Goal: Information Seeking & Learning: Find specific fact

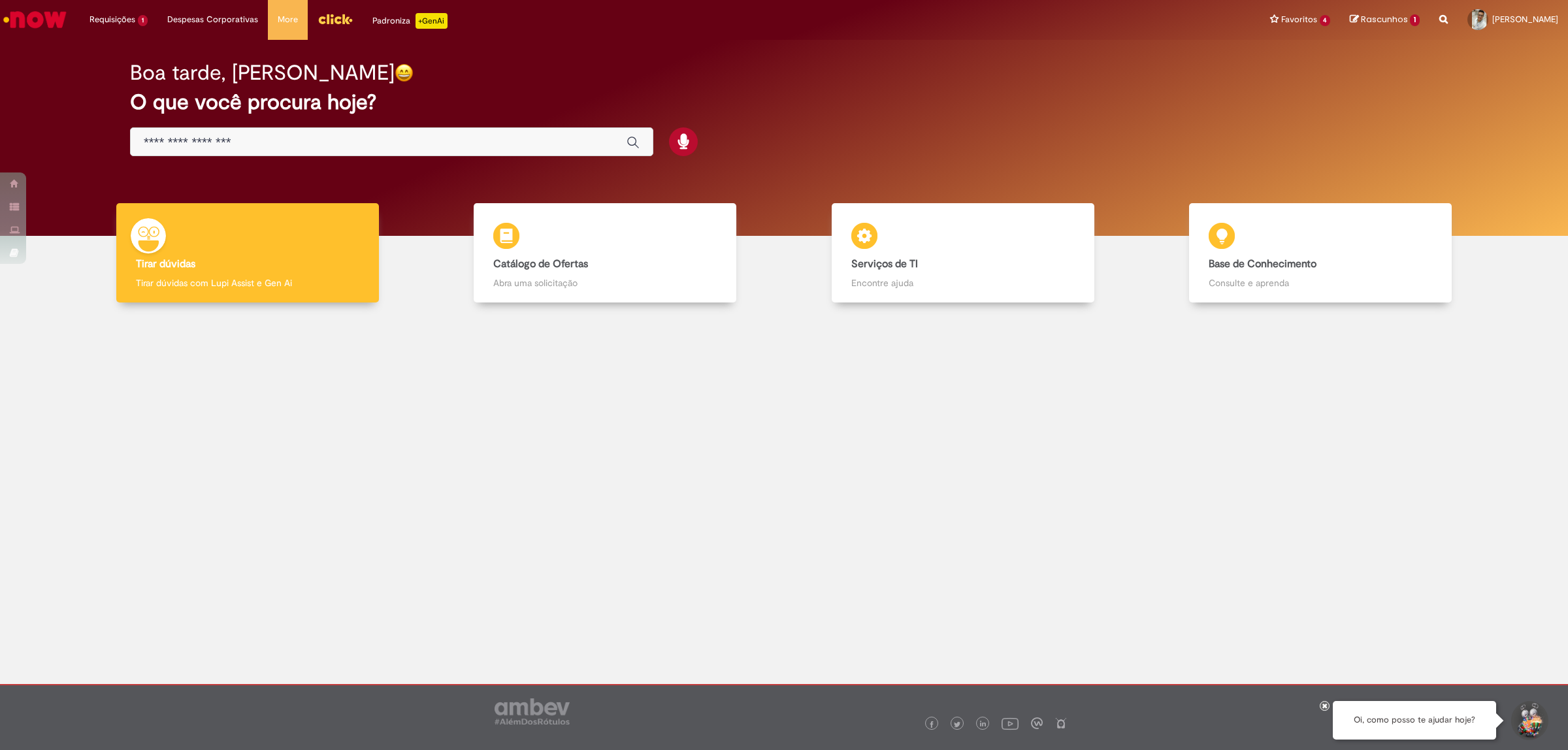
click at [315, 132] on div "Global" at bounding box center [392, 142] width 524 height 29
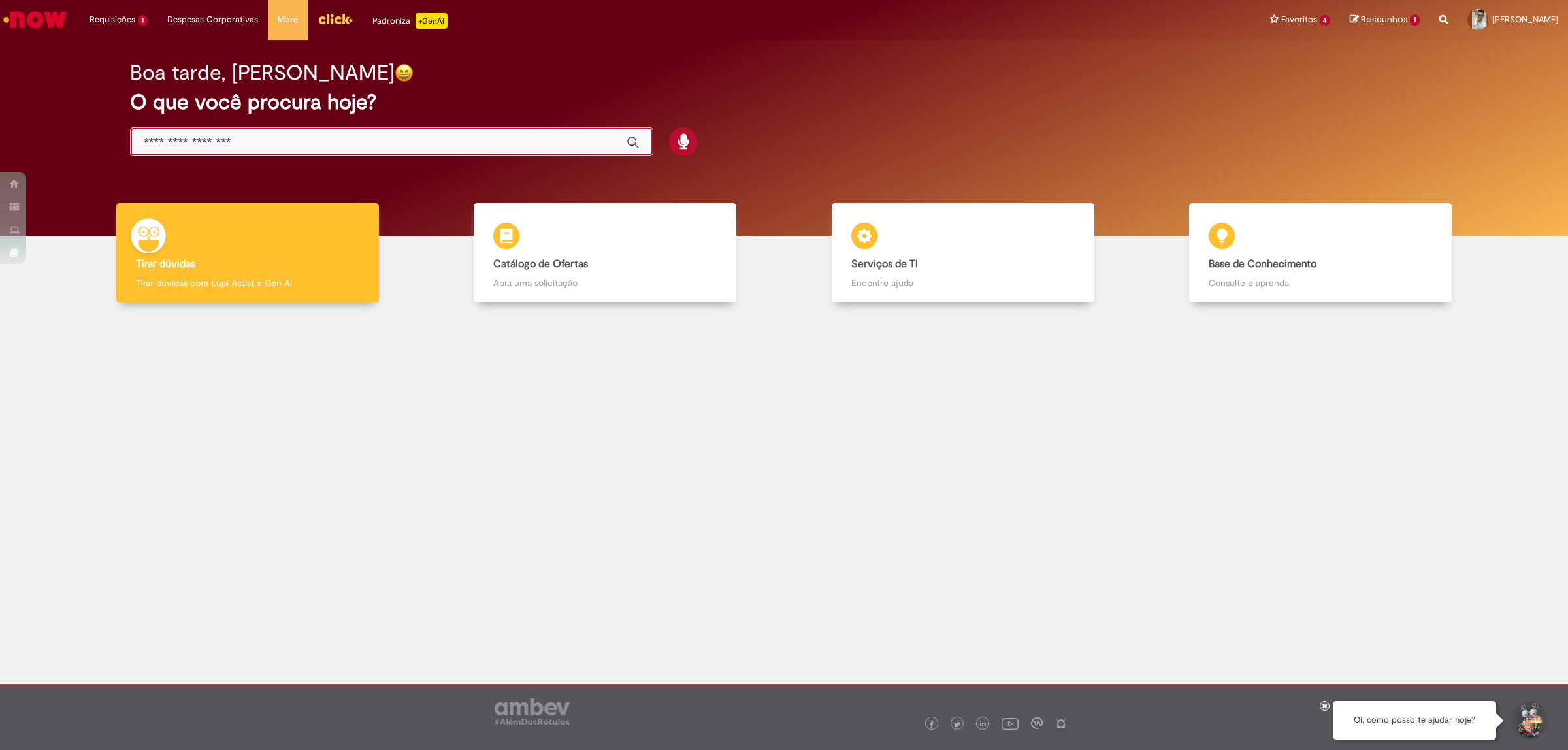
click at [275, 138] on input "Basta digitar aqui" at bounding box center [378, 143] width 470 height 15
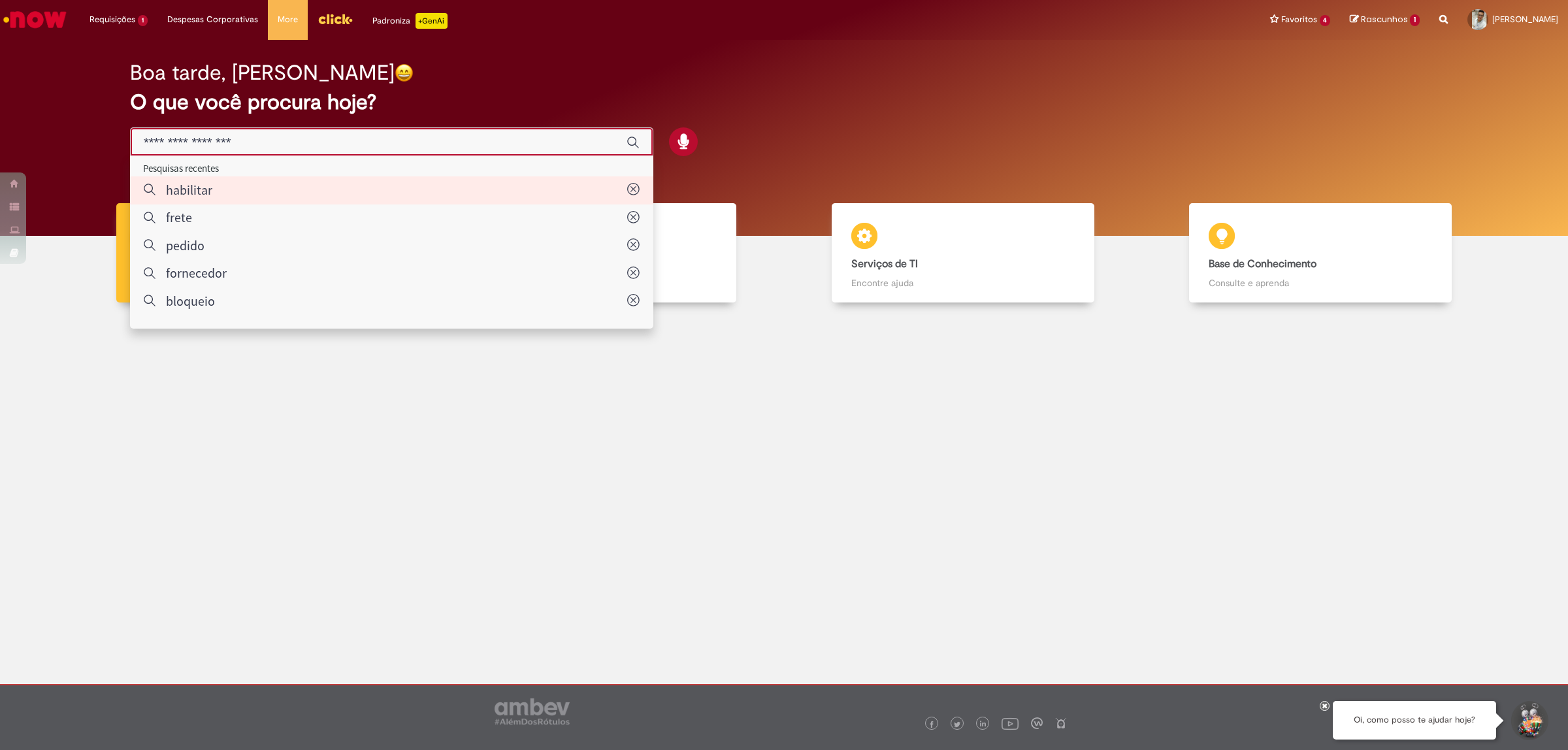
type input "*********"
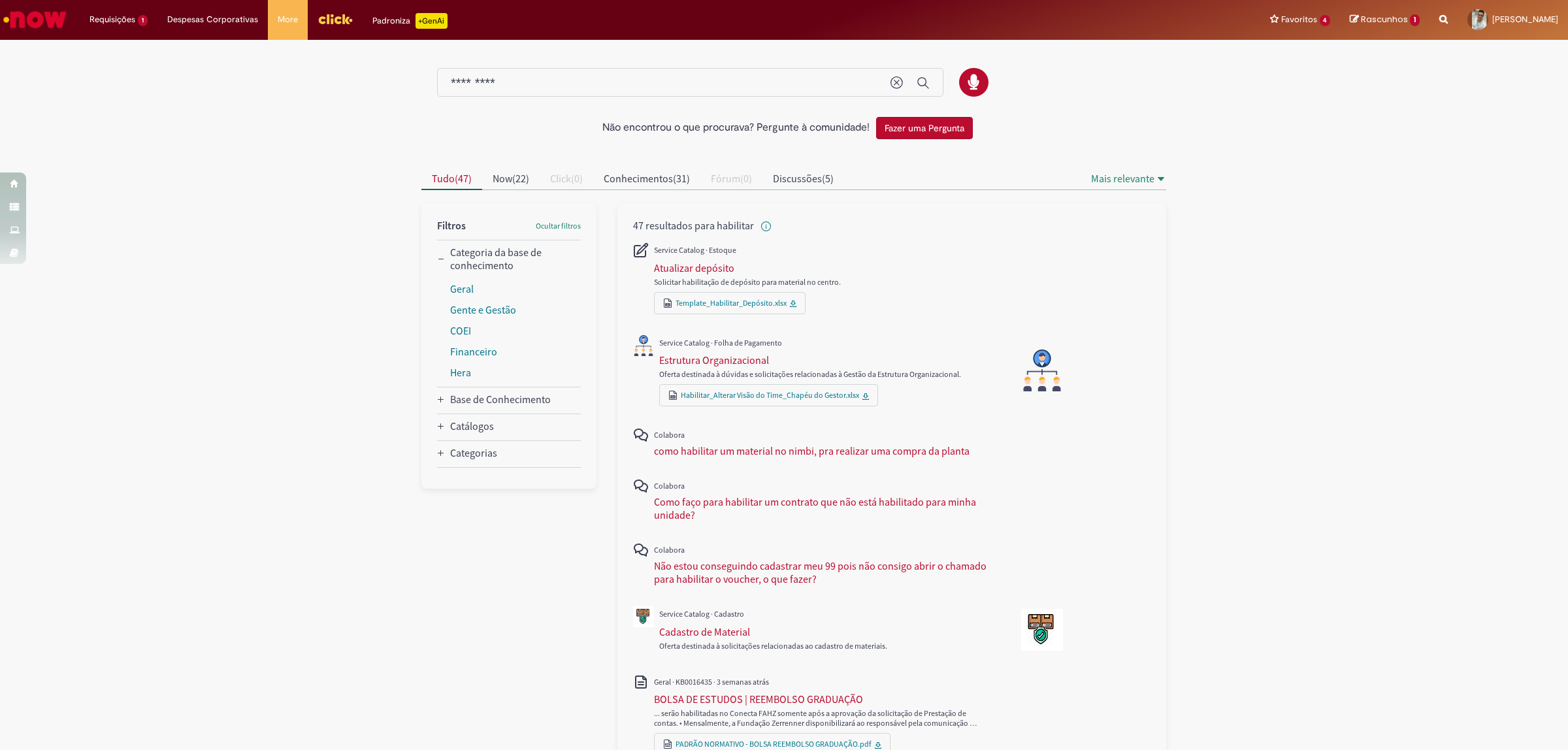
click at [3, 15] on img "Ir para a Homepage" at bounding box center [35, 20] width 67 height 26
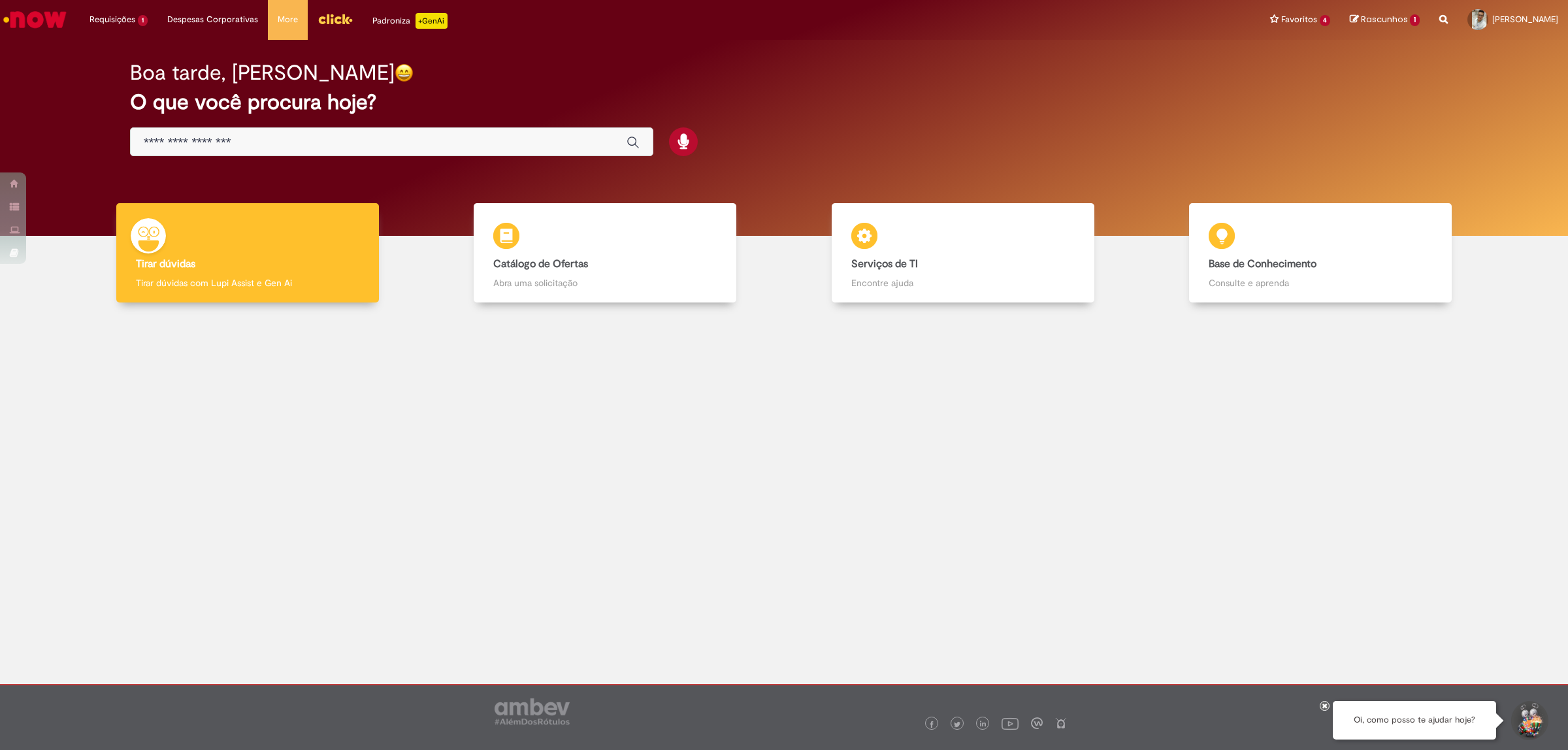
click at [326, 131] on div "Global" at bounding box center [392, 142] width 524 height 29
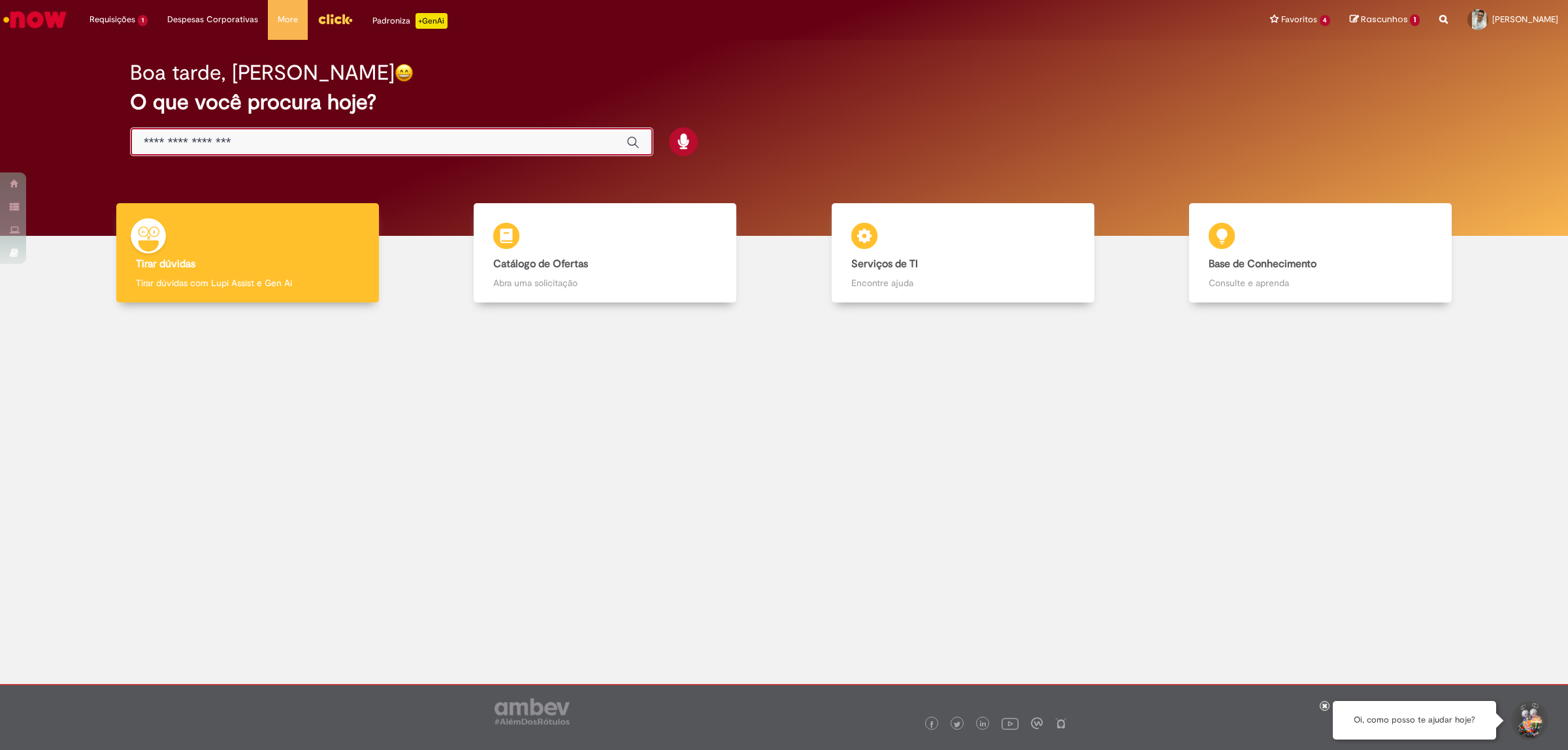
click at [326, 135] on input "Basta digitar aqui" at bounding box center [378, 143] width 470 height 15
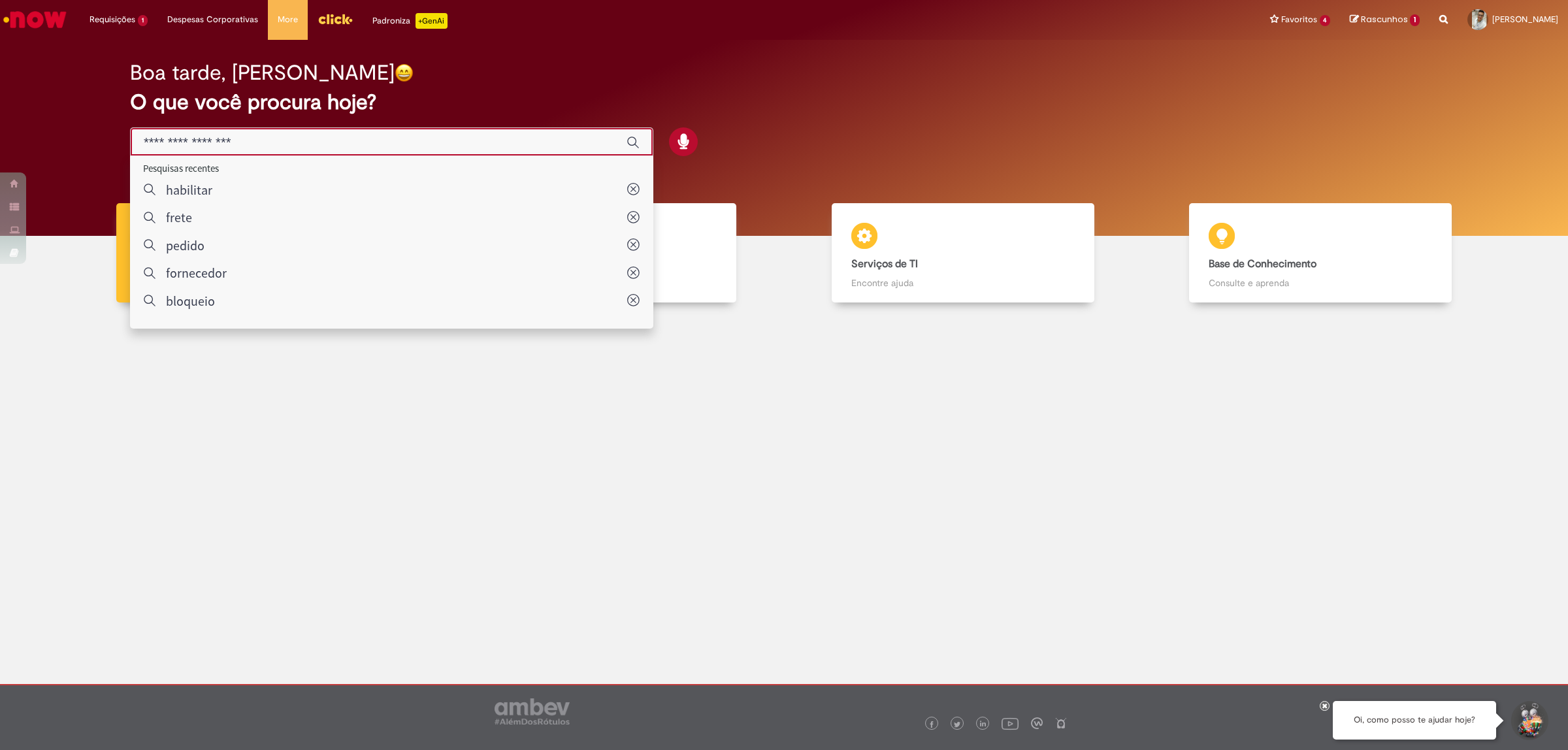
click at [373, 410] on div at bounding box center [784, 440] width 1548 height 255
